Goal: Task Accomplishment & Management: Complete application form

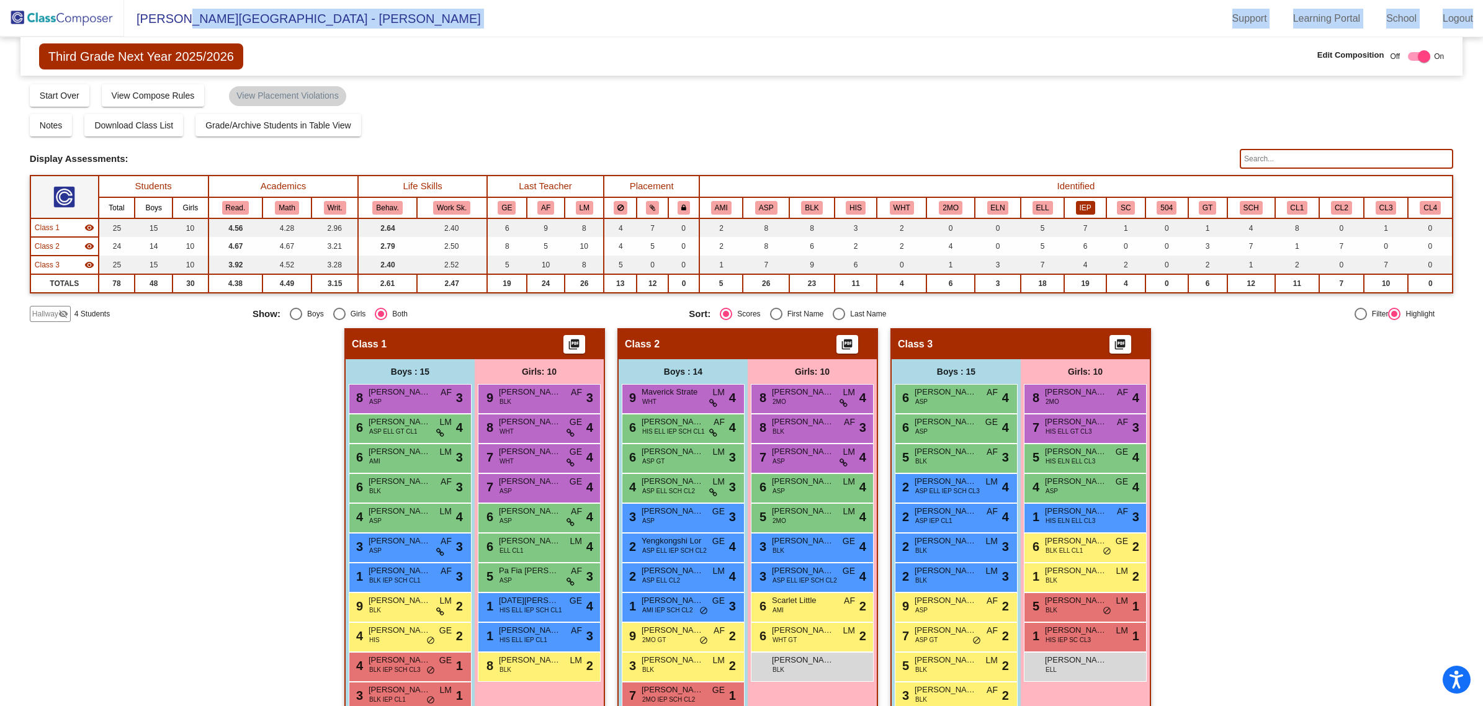
click at [1076, 205] on button "IEP" at bounding box center [1085, 208] width 19 height 14
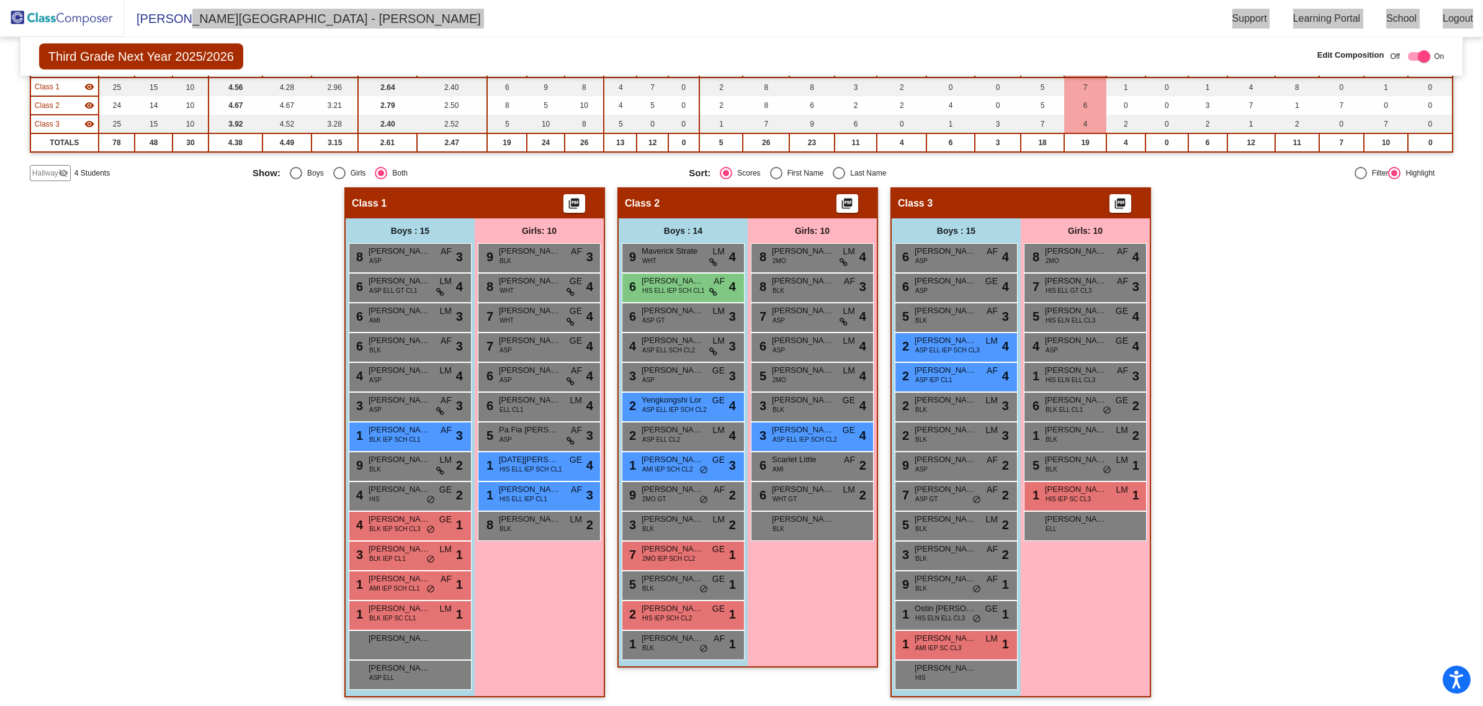
scroll to position [1, 0]
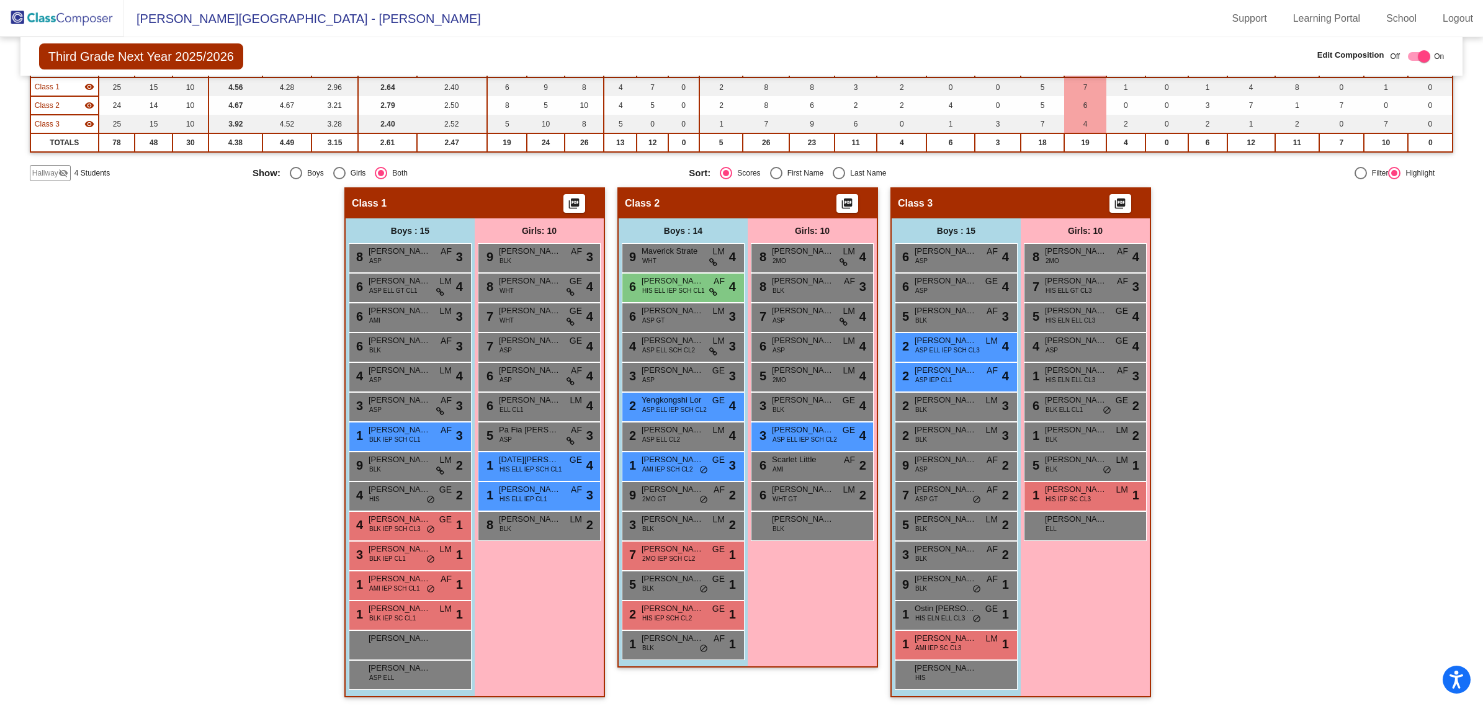
click at [47, 169] on span "Hallway" at bounding box center [45, 173] width 26 height 11
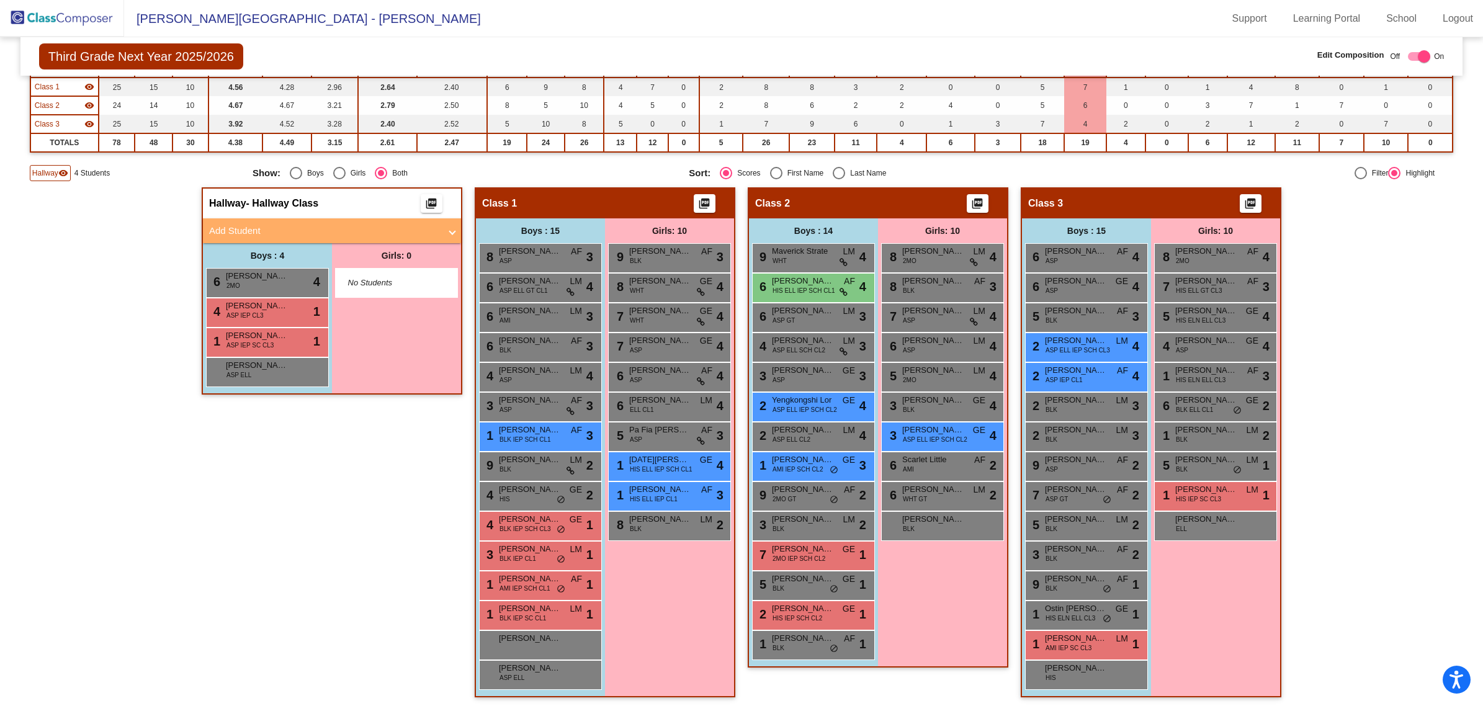
click at [308, 224] on mat-panel-title "Add Student" at bounding box center [324, 231] width 231 height 14
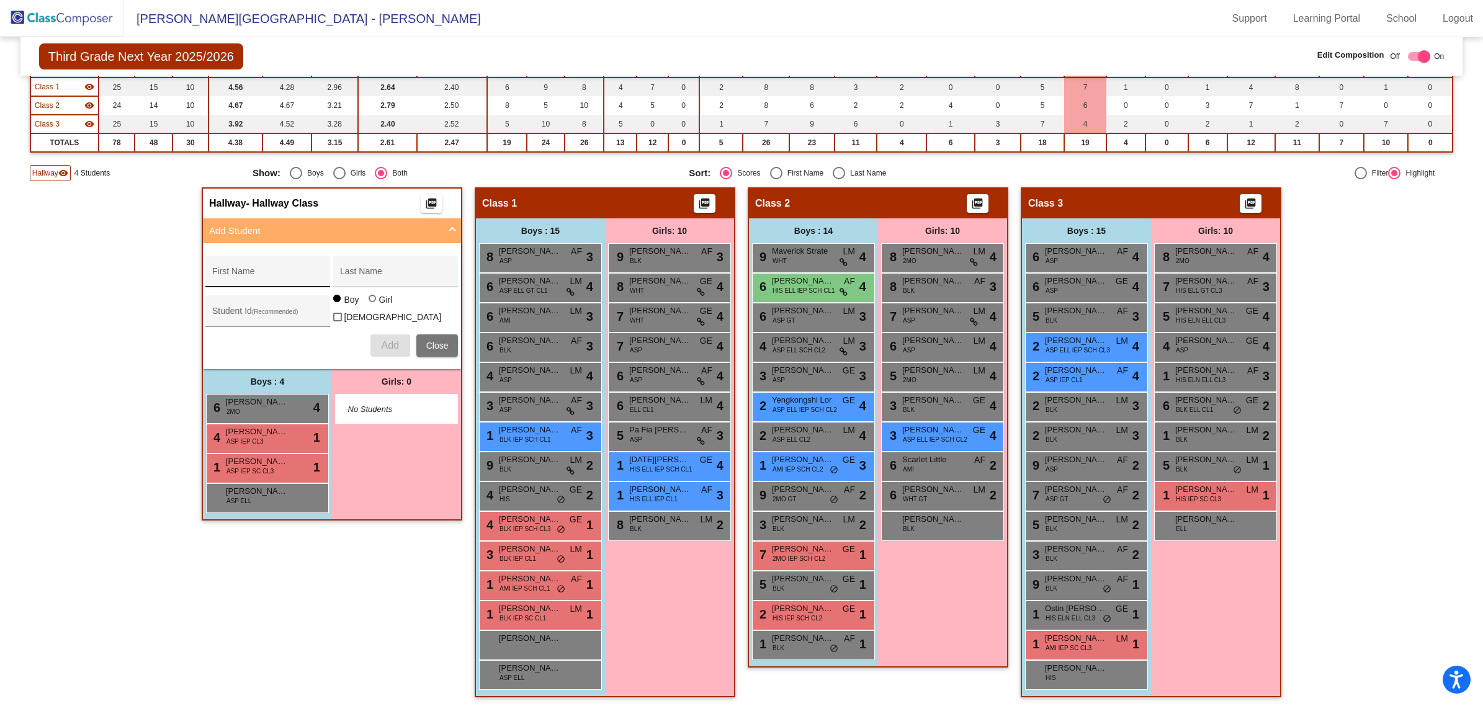
click at [279, 258] on div "First Name" at bounding box center [267, 272] width 125 height 32
type input "[PERSON_NAME]"
drag, startPoint x: 228, startPoint y: 303, endPoint x: 221, endPoint y: 306, distance: 7.5
click at [225, 304] on div "Student Id (Recommended)" at bounding box center [268, 314] width 112 height 25
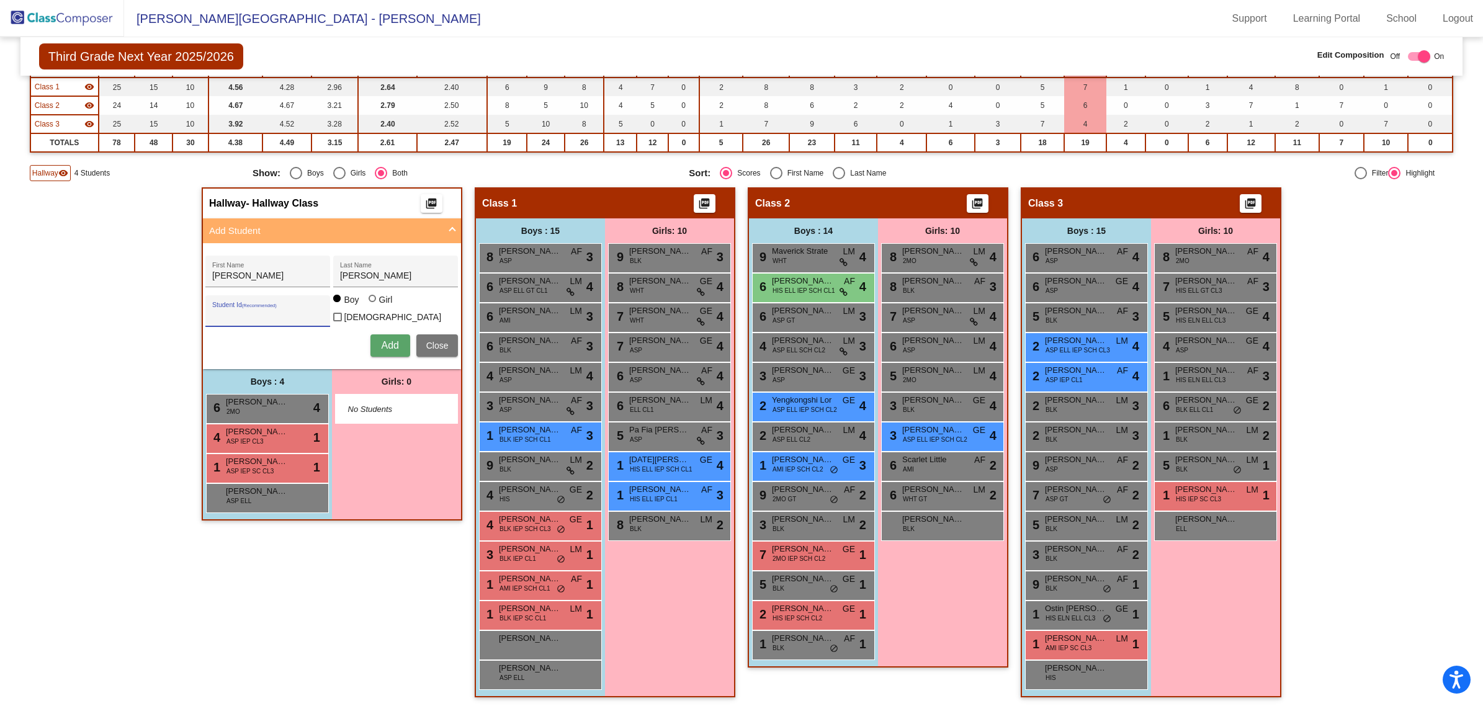
paste input "63994405"
type input "63994405"
click at [381, 340] on span "Add" at bounding box center [389, 345] width 17 height 11
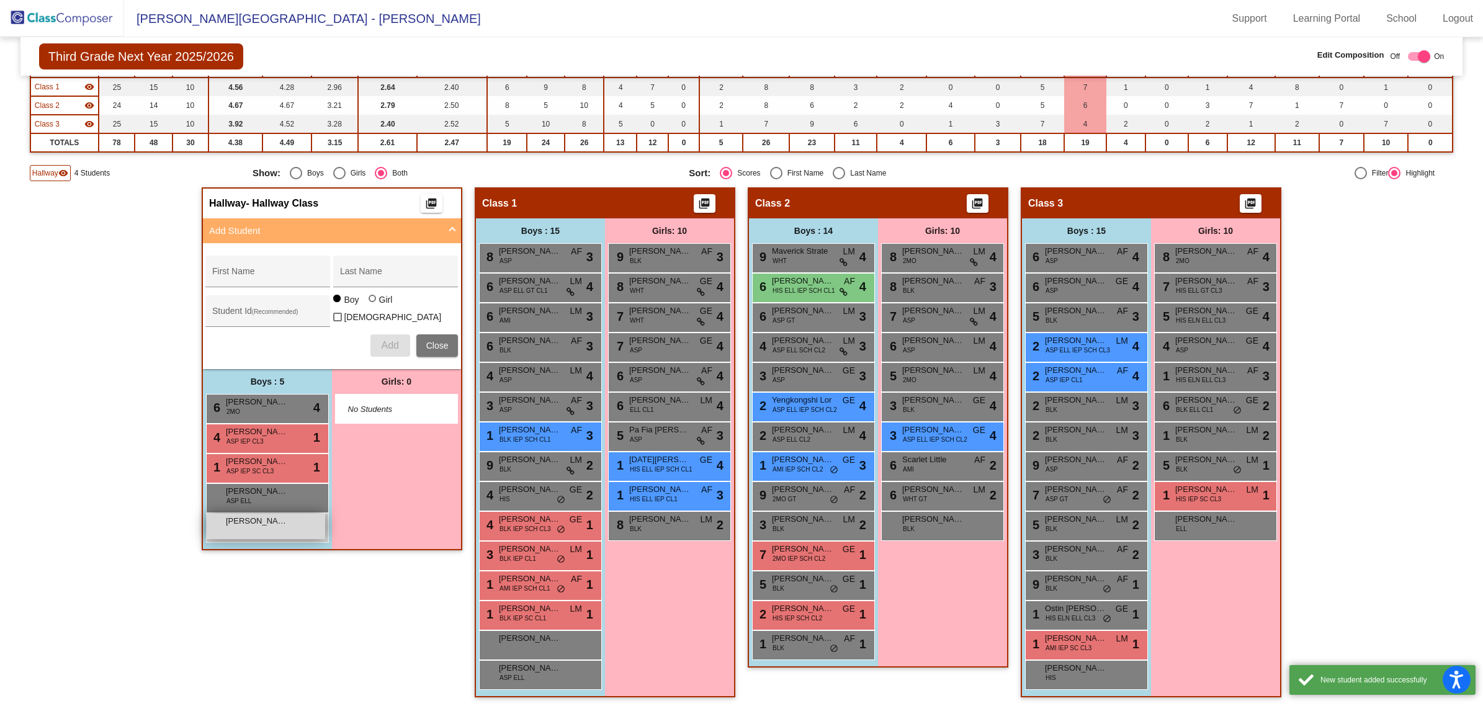
click at [273, 521] on span "[PERSON_NAME]" at bounding box center [257, 521] width 62 height 12
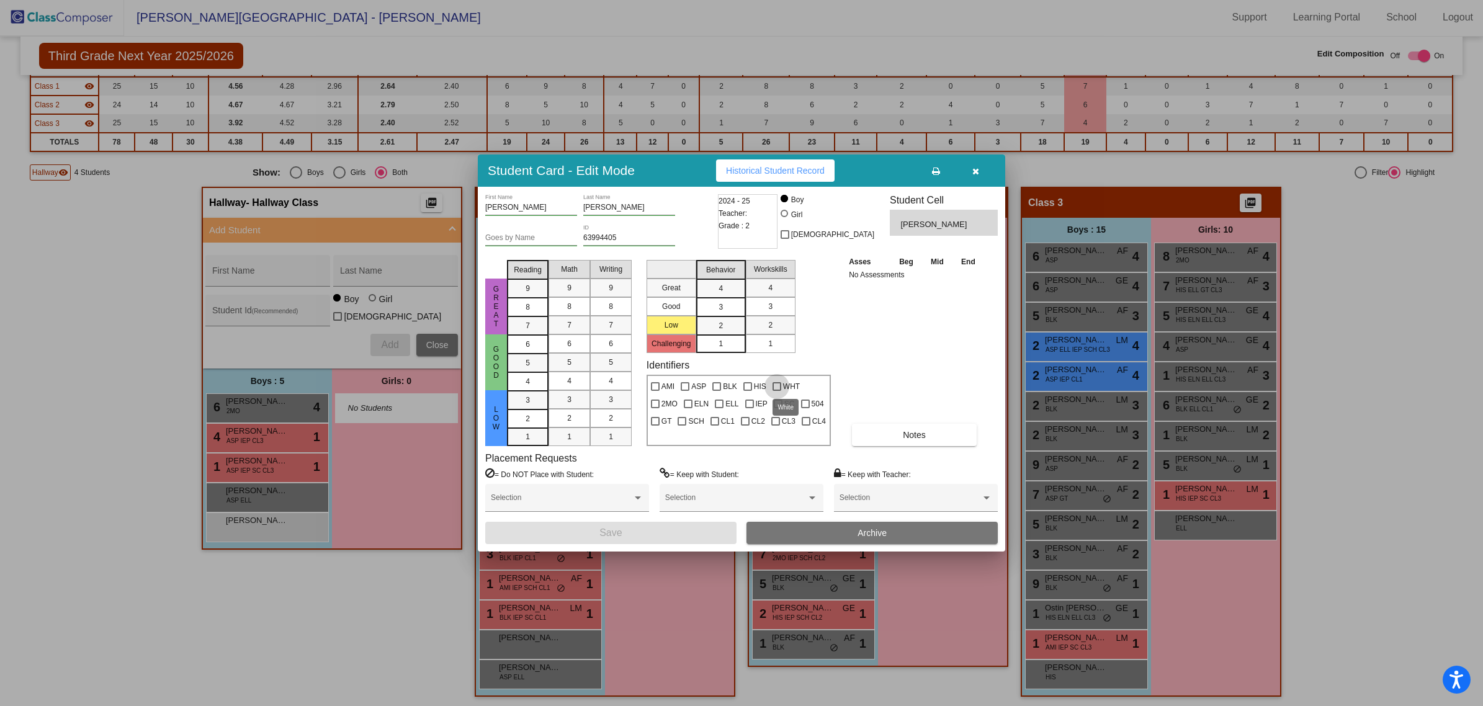
click at [774, 382] on div at bounding box center [776, 386] width 9 height 9
click at [776, 391] on input "WHT" at bounding box center [776, 391] width 1 height 1
checkbox input "true"
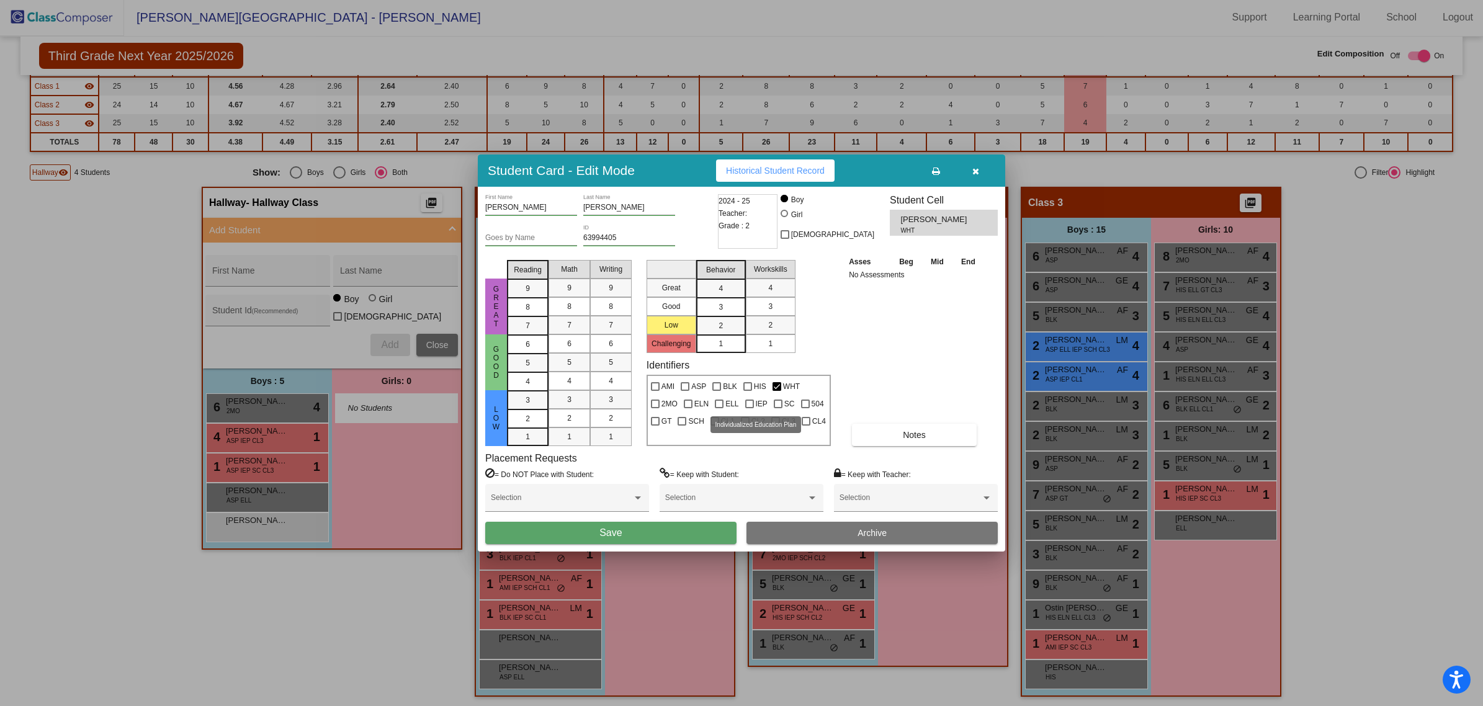
click at [746, 402] on div at bounding box center [749, 404] width 9 height 9
click at [749, 408] on input "IEP" at bounding box center [749, 408] width 1 height 1
checkbox input "true"
click at [674, 532] on button "Save" at bounding box center [610, 533] width 251 height 22
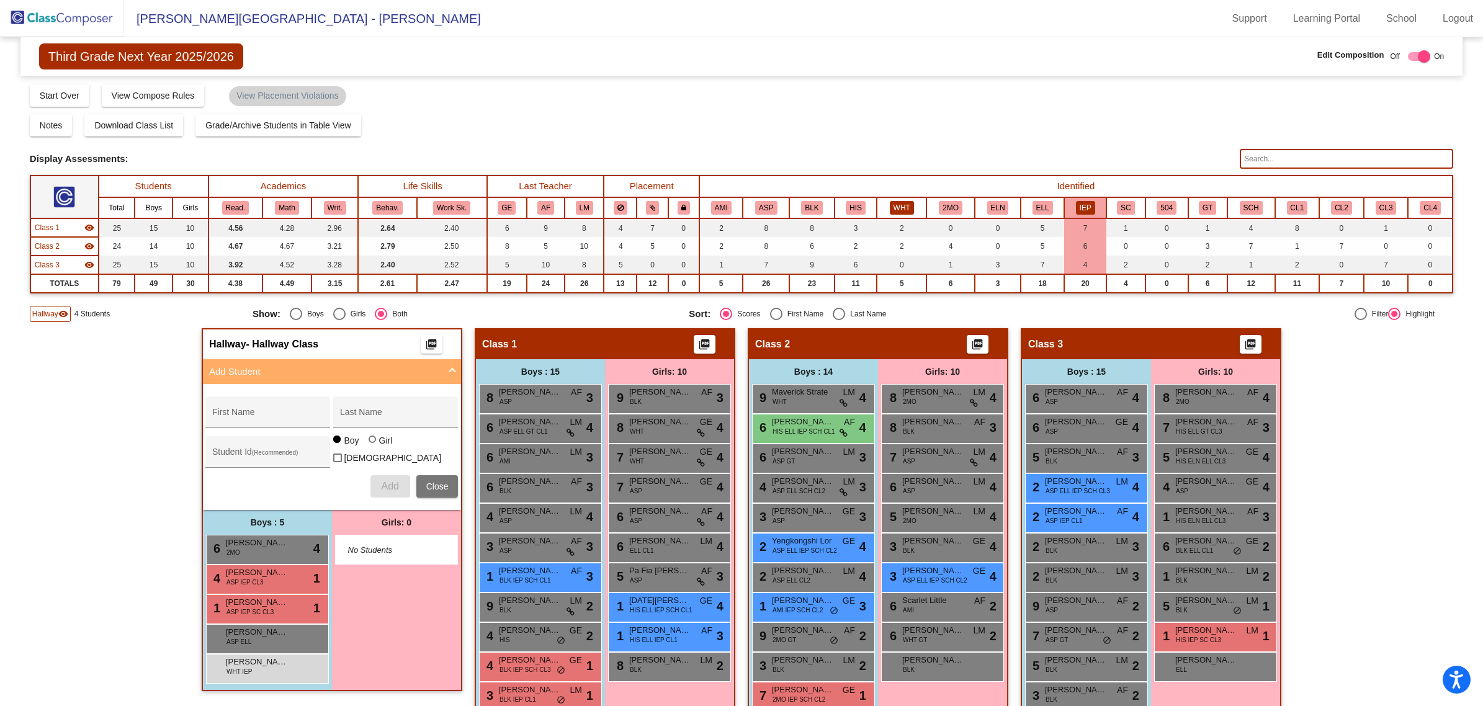
click at [896, 196] on table "Students Academics Life Skills Last Teacher Placement Identified Total Boys Gir…" at bounding box center [741, 234] width 1423 height 118
click at [895, 201] on button "WHT" at bounding box center [902, 208] width 24 height 14
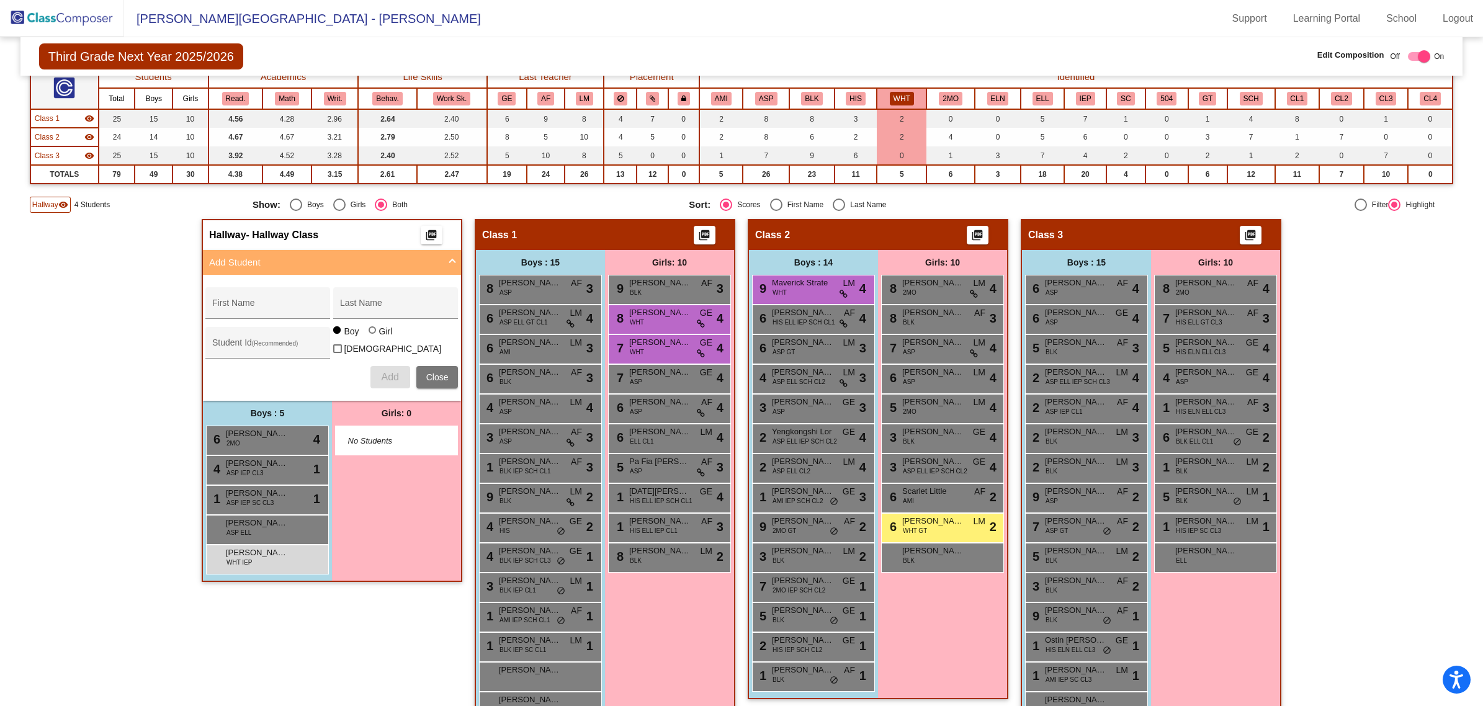
scroll to position [141, 0]
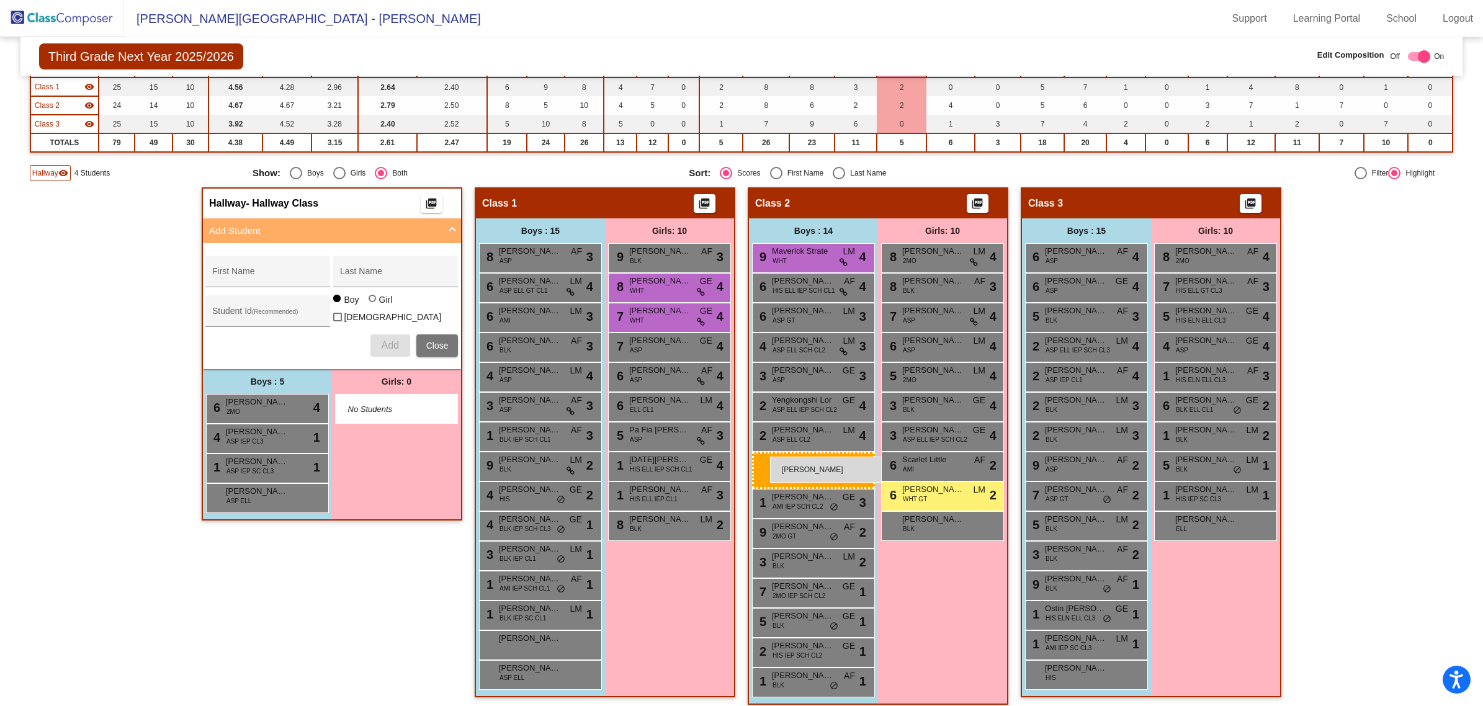
drag, startPoint x: 220, startPoint y: 529, endPoint x: 772, endPoint y: 445, distance: 558.4
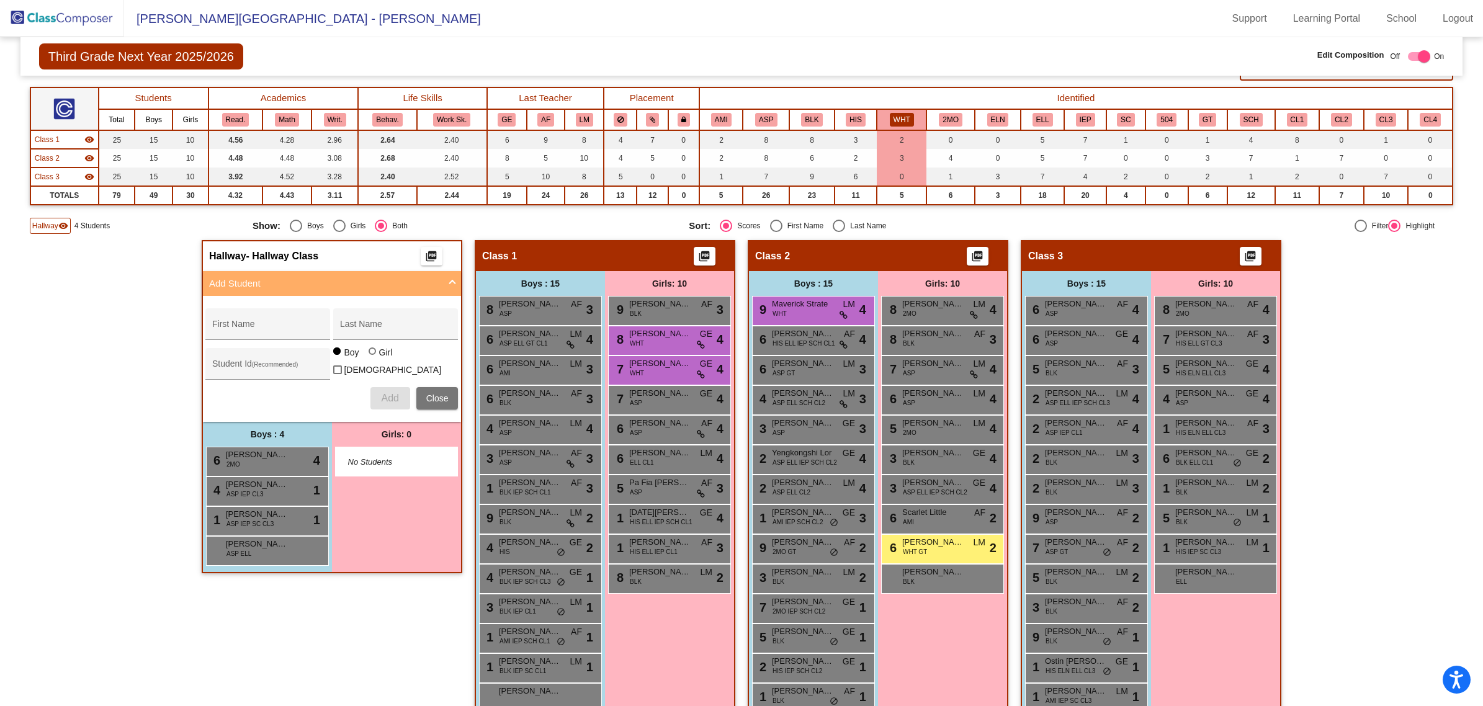
scroll to position [0, 0]
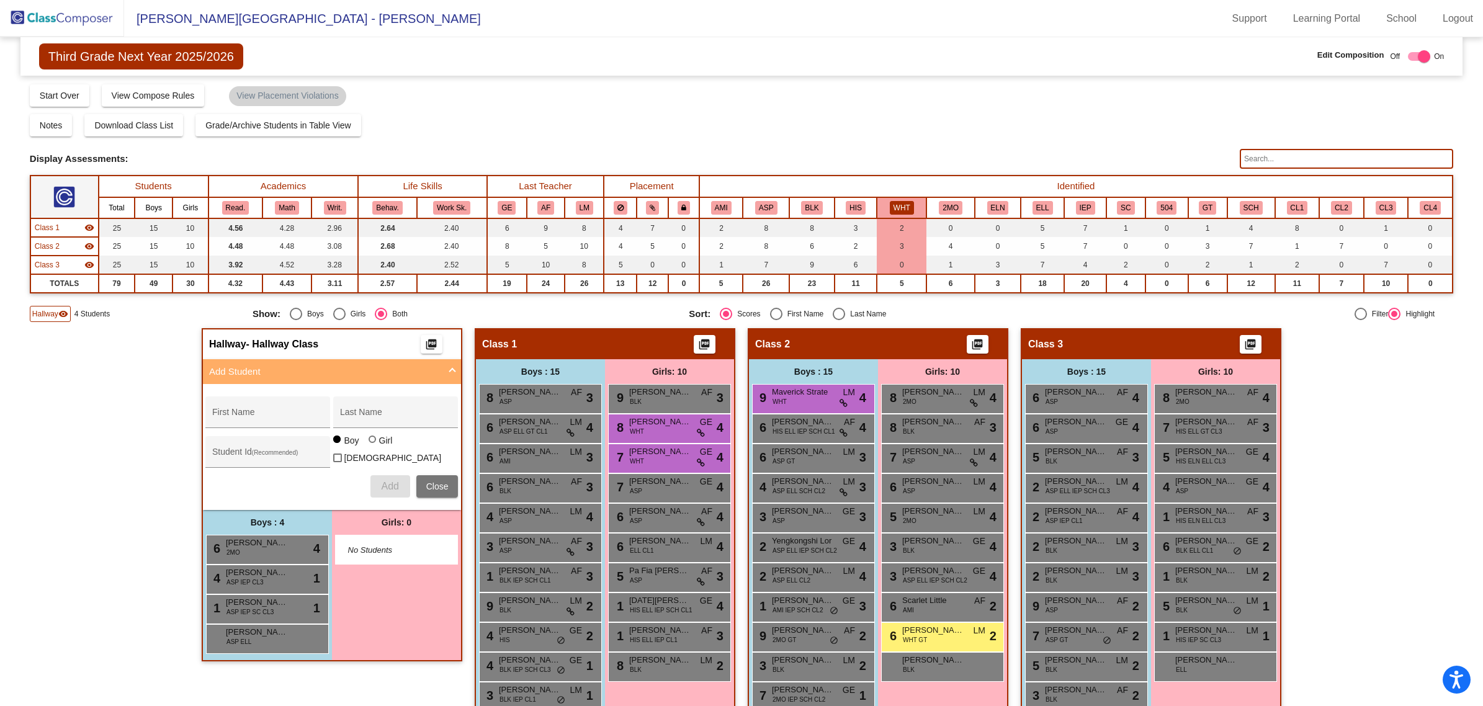
click at [96, 16] on img at bounding box center [62, 18] width 124 height 37
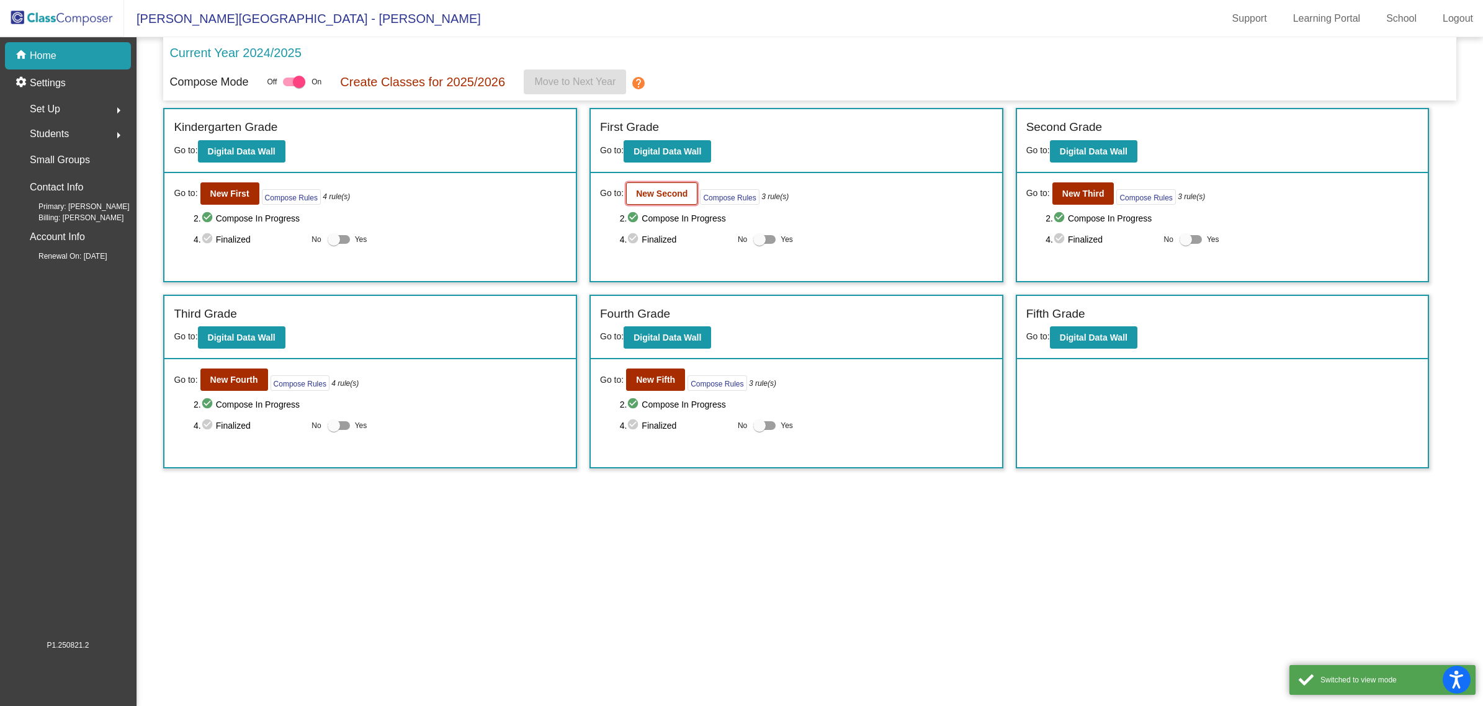
click at [670, 189] on b "New Second" at bounding box center [661, 194] width 51 height 10
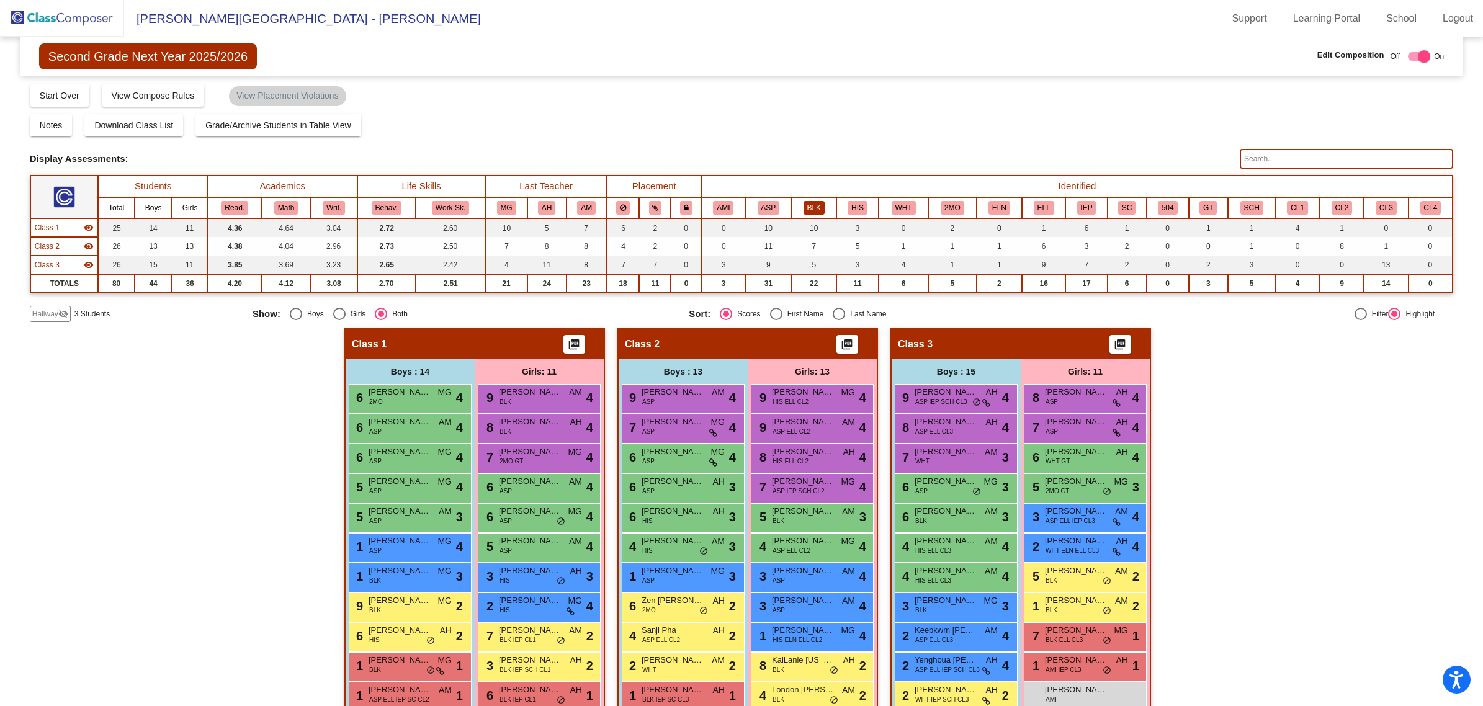
click at [808, 202] on button "BLK" at bounding box center [813, 208] width 21 height 14
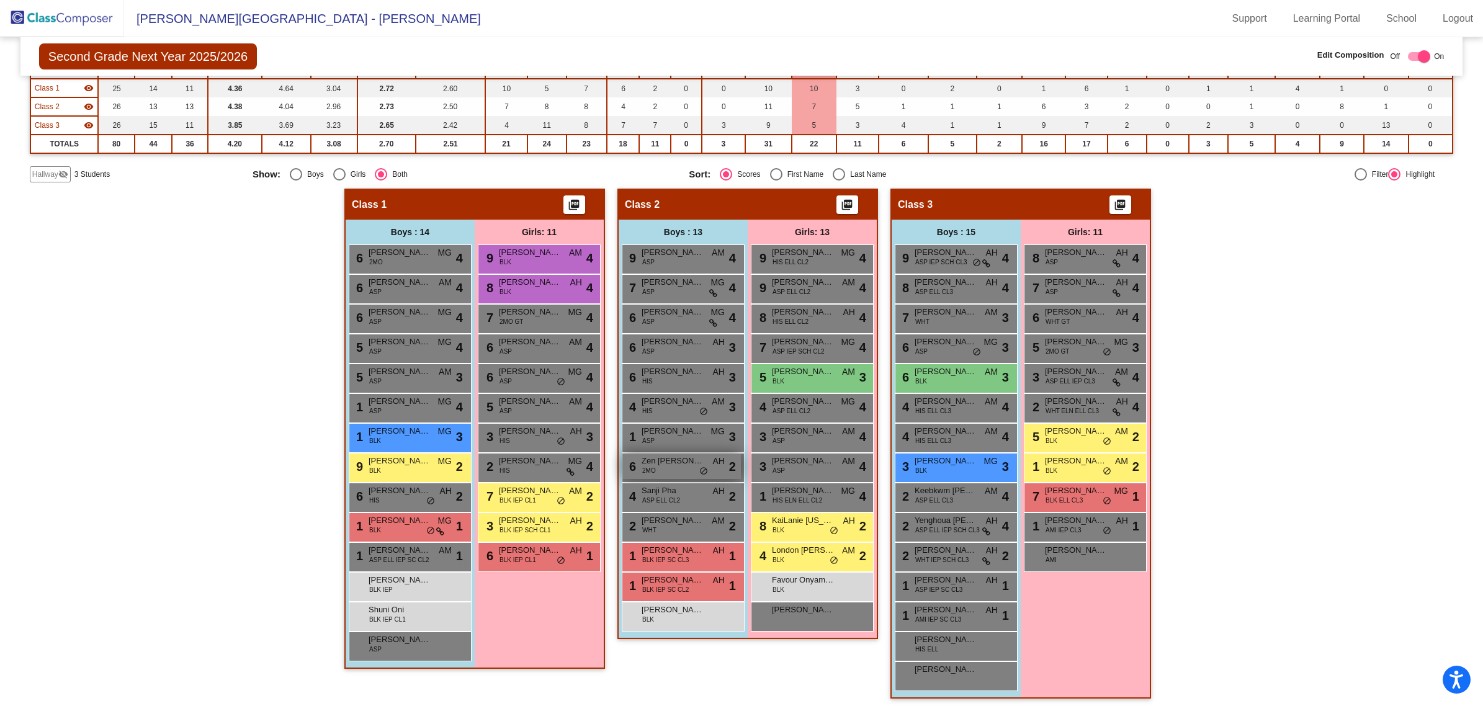
scroll to position [141, 0]
